Goal: Information Seeking & Learning: Learn about a topic

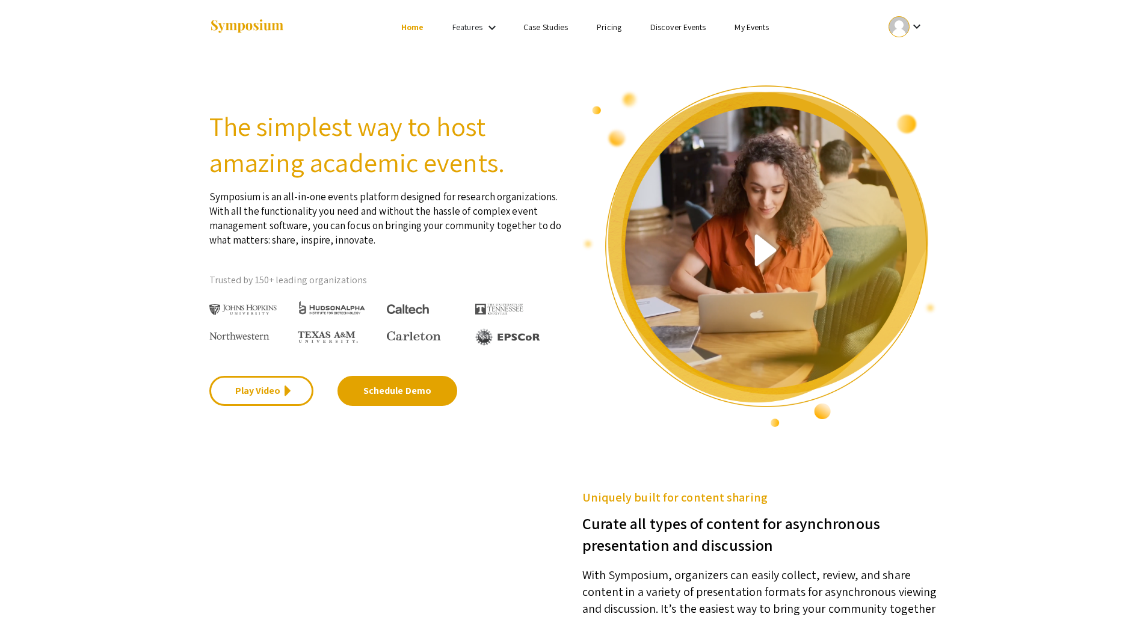
click at [473, 22] on link "Features" at bounding box center [467, 27] width 30 height 11
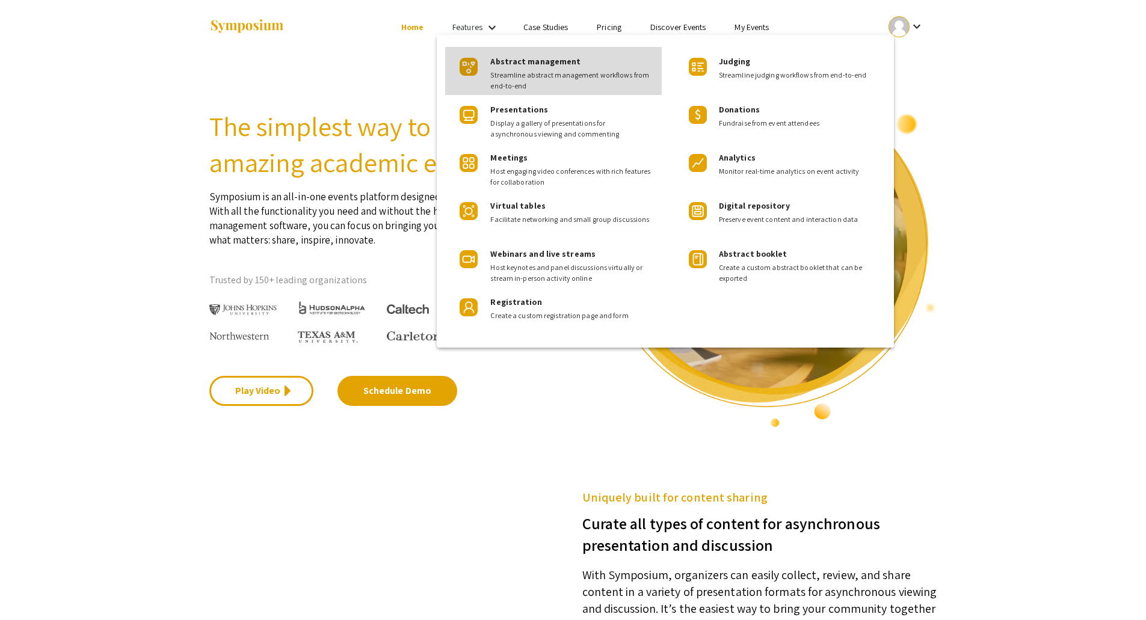
click at [523, 70] on span "Streamline abstract management workflows from end-to-end" at bounding box center [571, 81] width 162 height 22
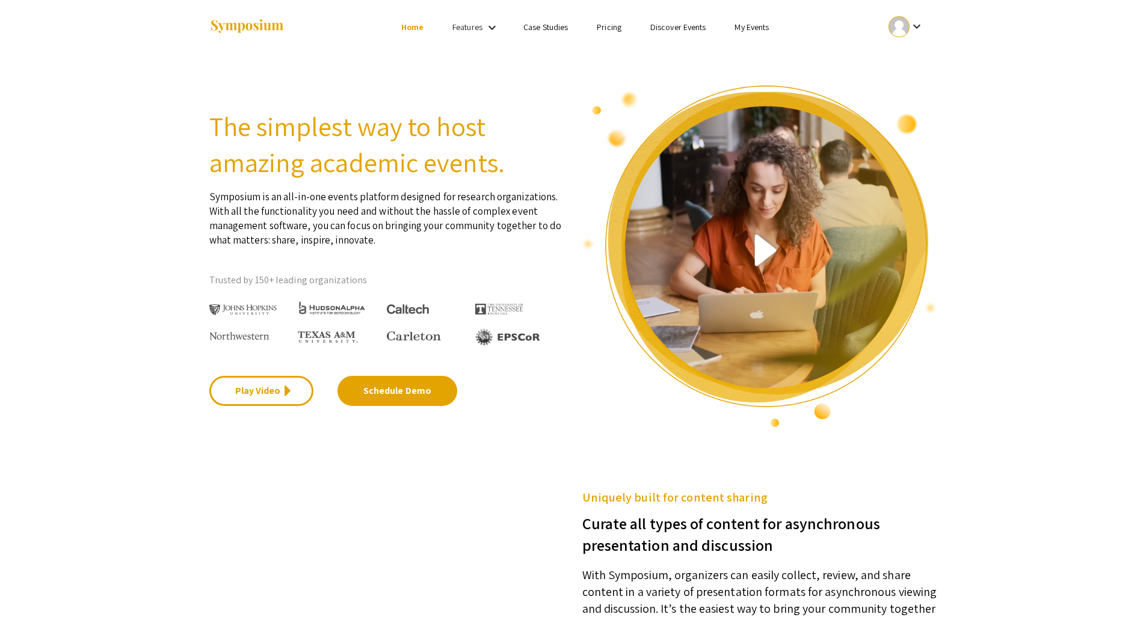
click at [485, 27] on mat-icon "keyboard_arrow_down" at bounding box center [492, 27] width 14 height 14
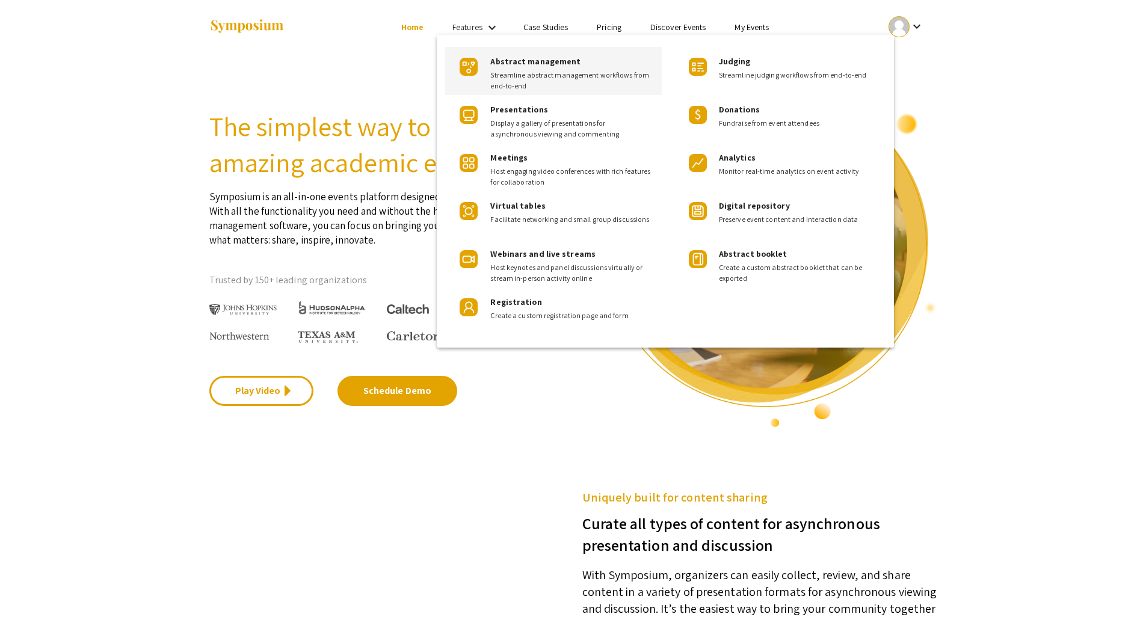
click at [516, 63] on span "Abstract management" at bounding box center [535, 61] width 90 height 11
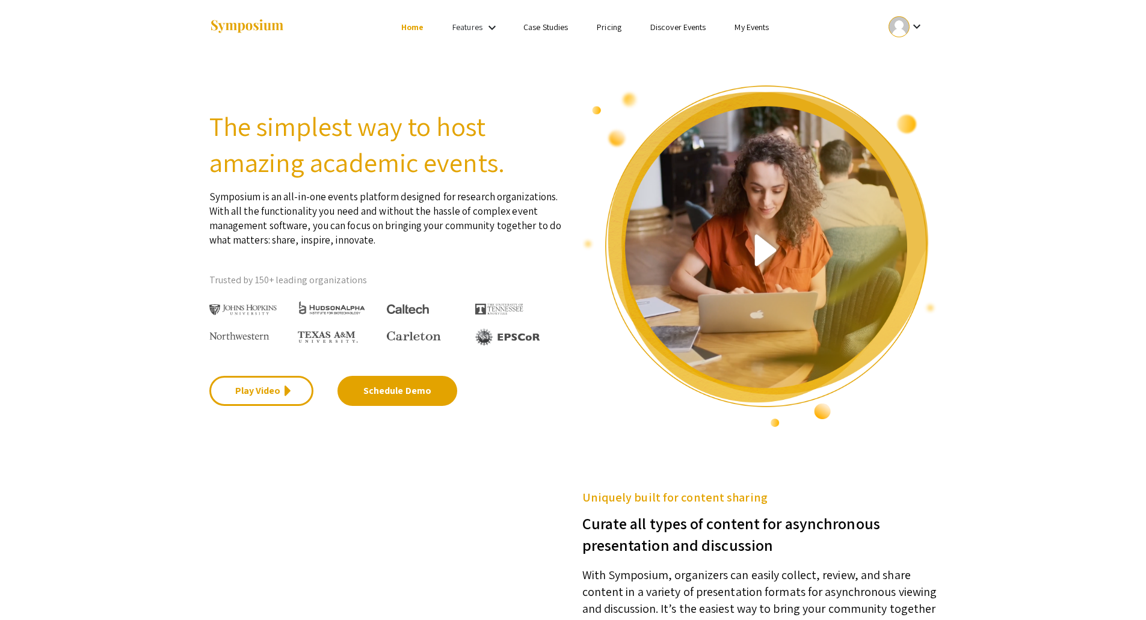
scroll to position [488, 0]
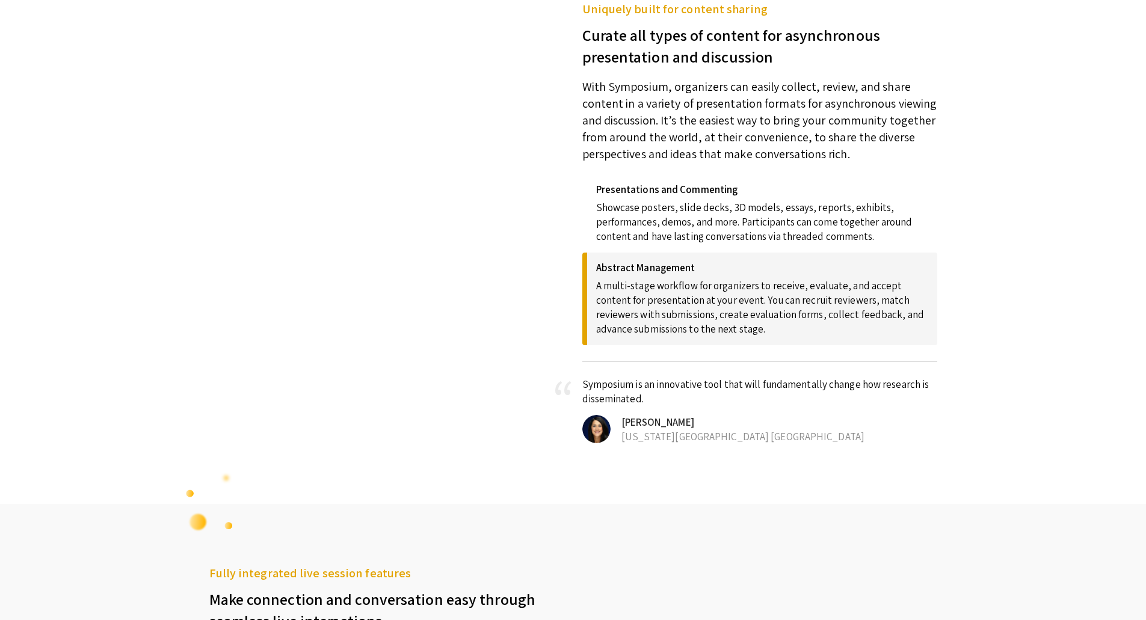
click at [692, 300] on p "A multi-stage workflow for organizers to receive, evaluate, and accept content …" at bounding box center [762, 305] width 332 height 63
click at [653, 266] on h4 "Abstract Management" at bounding box center [762, 268] width 332 height 12
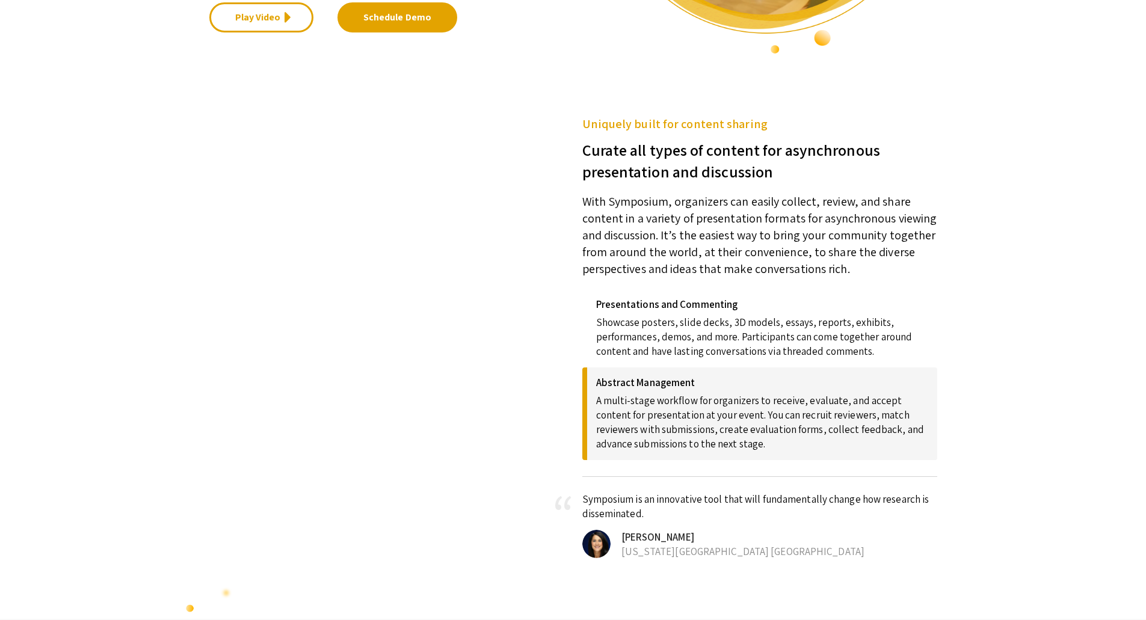
scroll to position [421, 0]
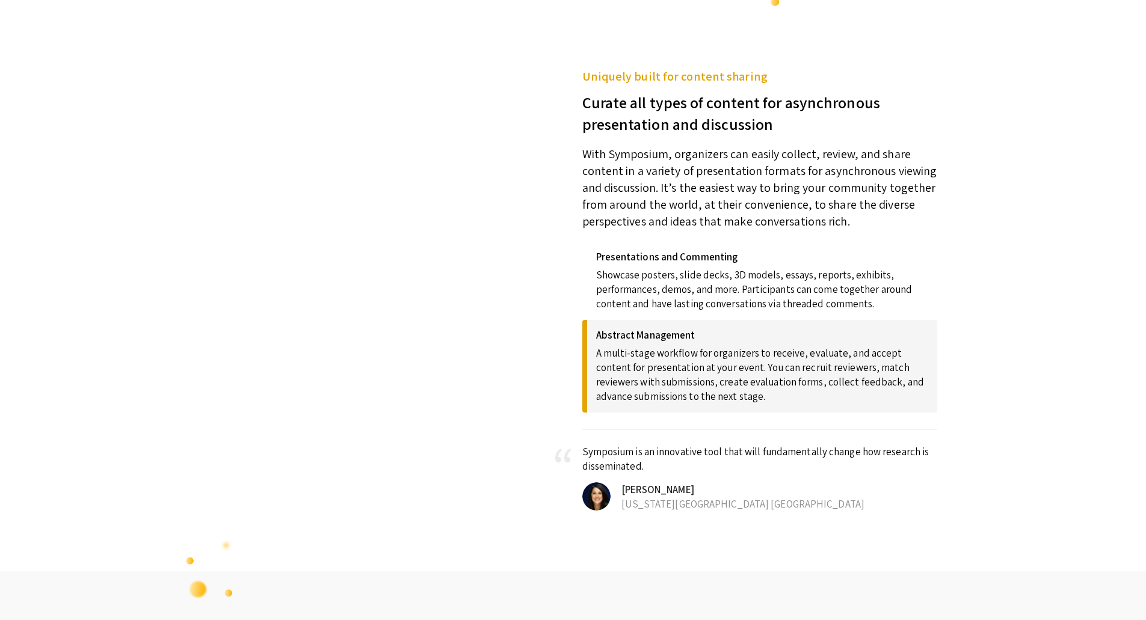
click at [682, 339] on h4 "Abstract Management" at bounding box center [762, 335] width 332 height 12
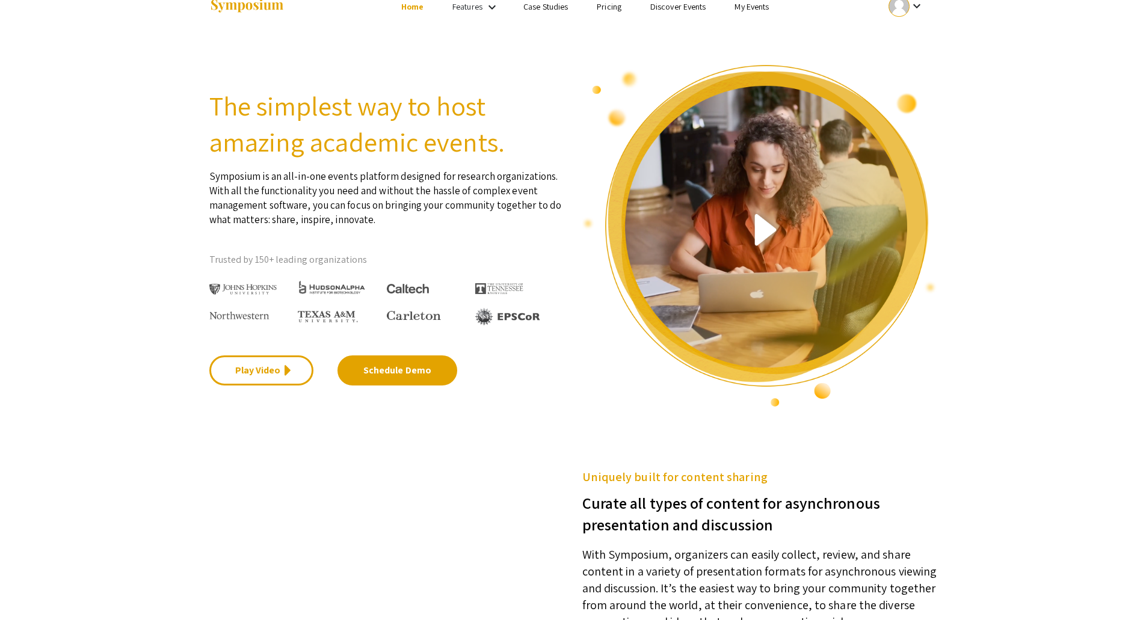
scroll to position [0, 0]
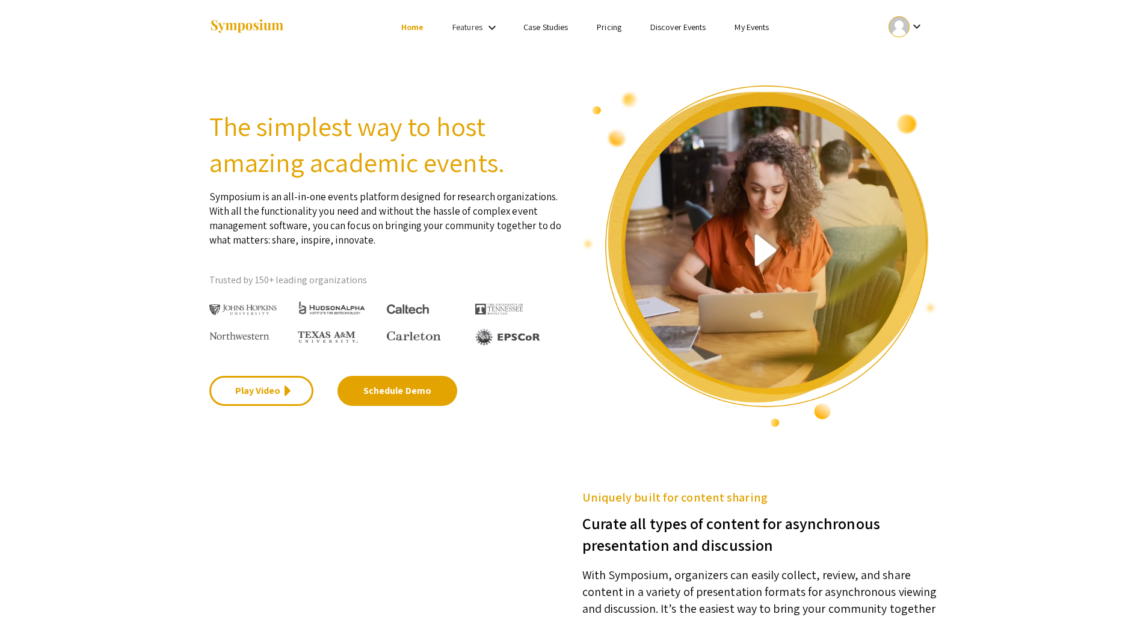
click at [472, 27] on link "Features" at bounding box center [467, 27] width 30 height 11
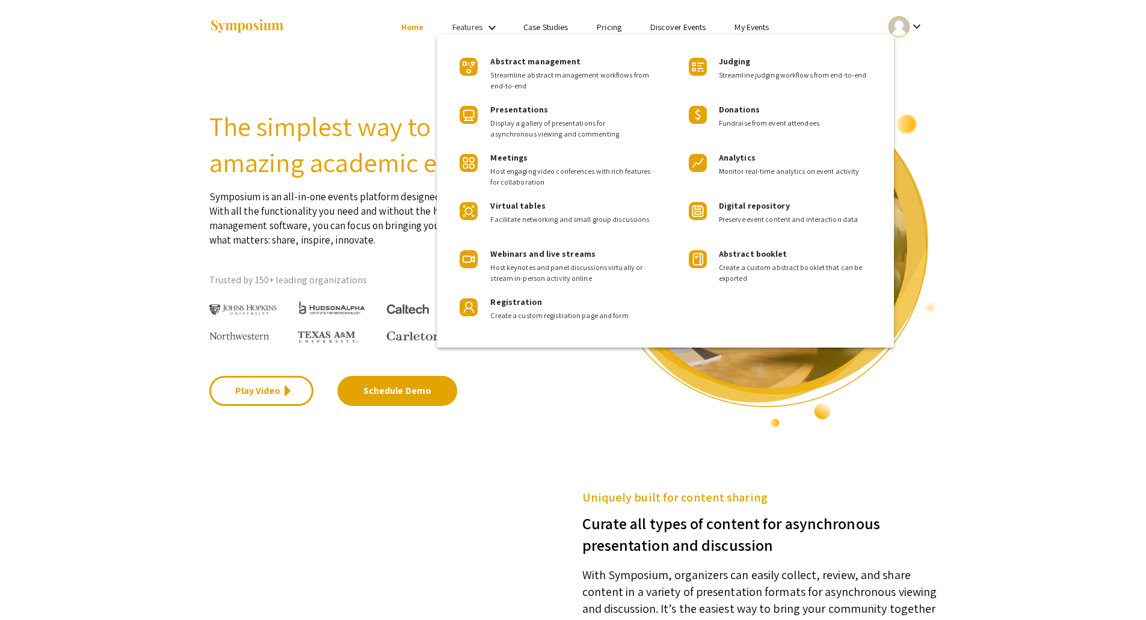
click at [501, 64] on span "Abstract management" at bounding box center [535, 61] width 90 height 11
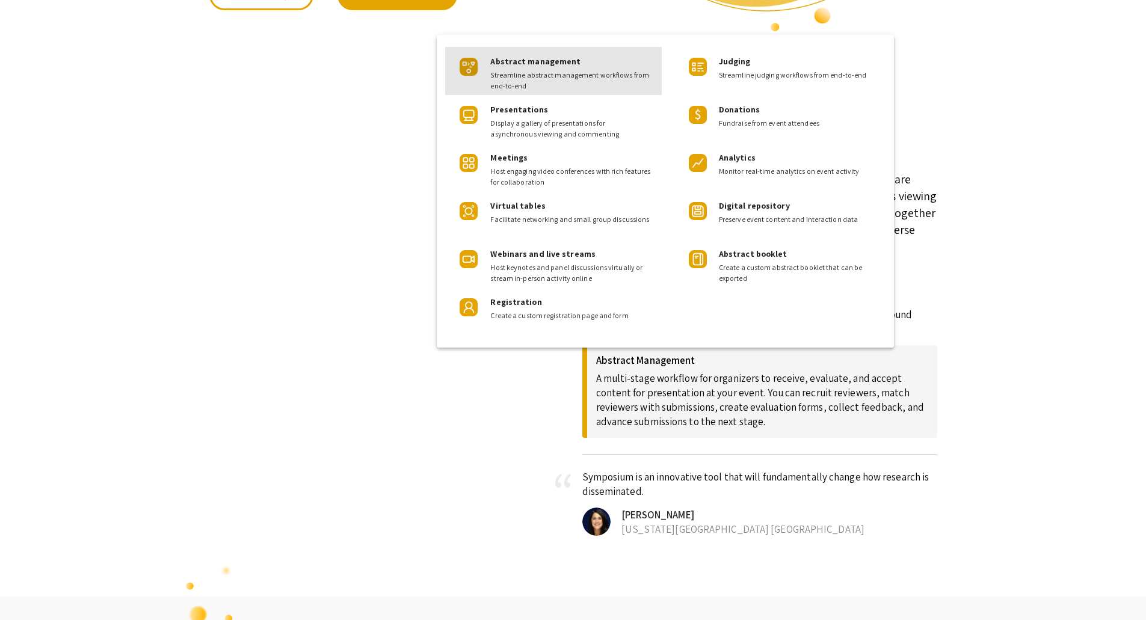
scroll to position [488, 0]
